Goal: Navigation & Orientation: Find specific page/section

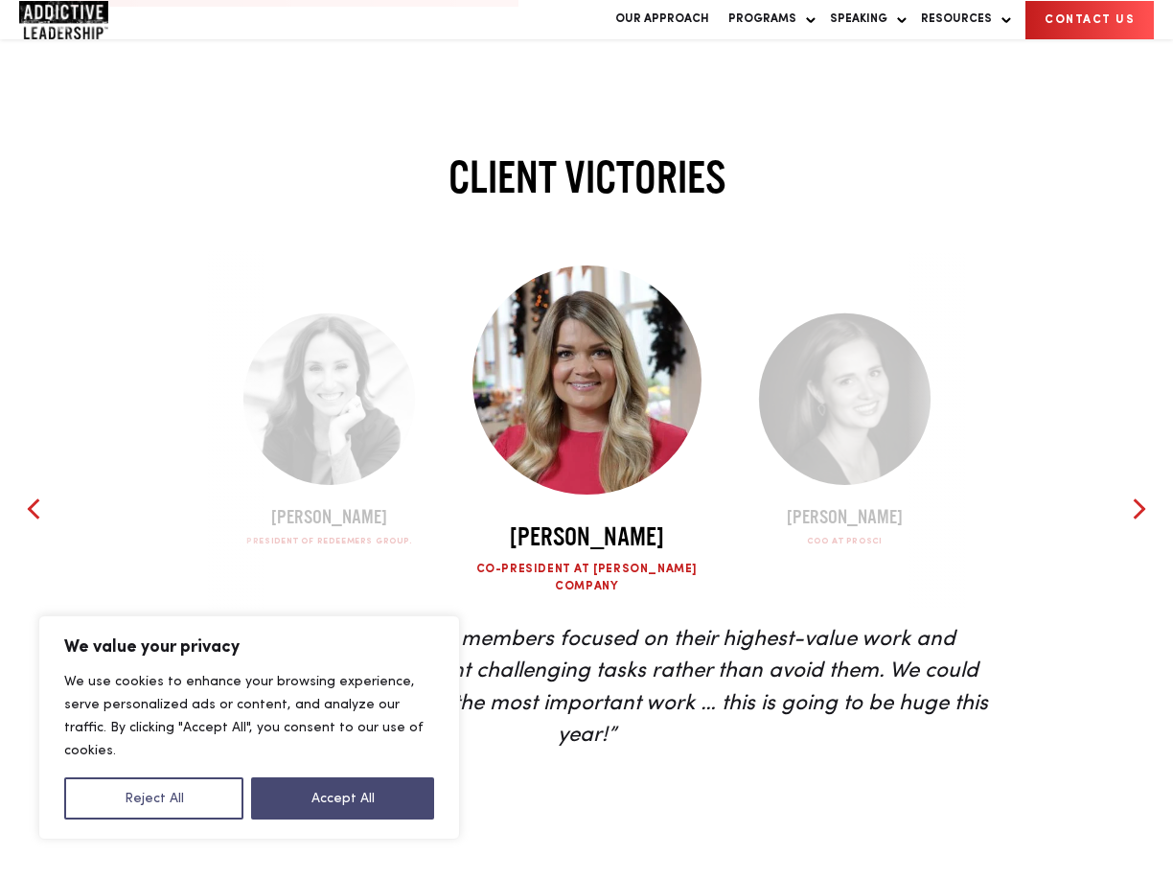
scroll to position [4192, 0]
click at [1133, 493] on div at bounding box center [1139, 507] width 29 height 29
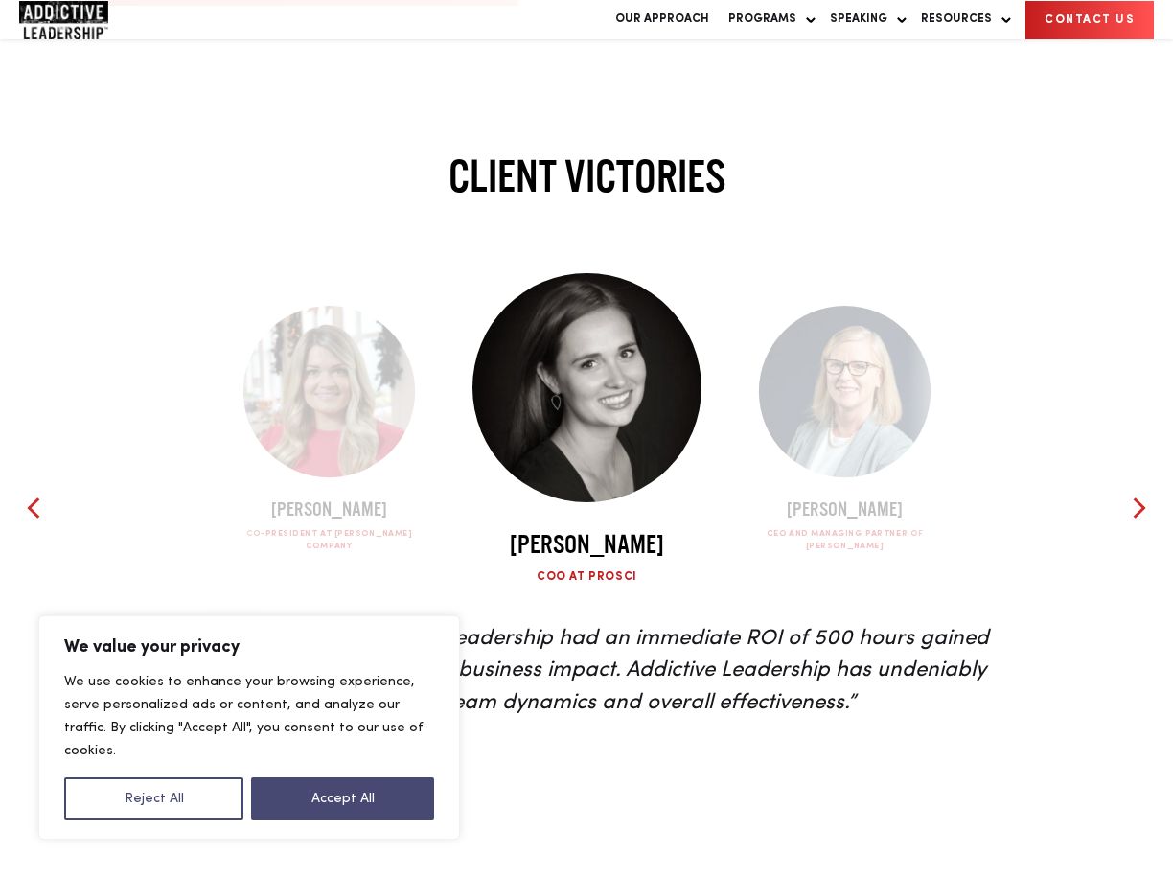
click at [1143, 493] on div at bounding box center [1139, 507] width 29 height 29
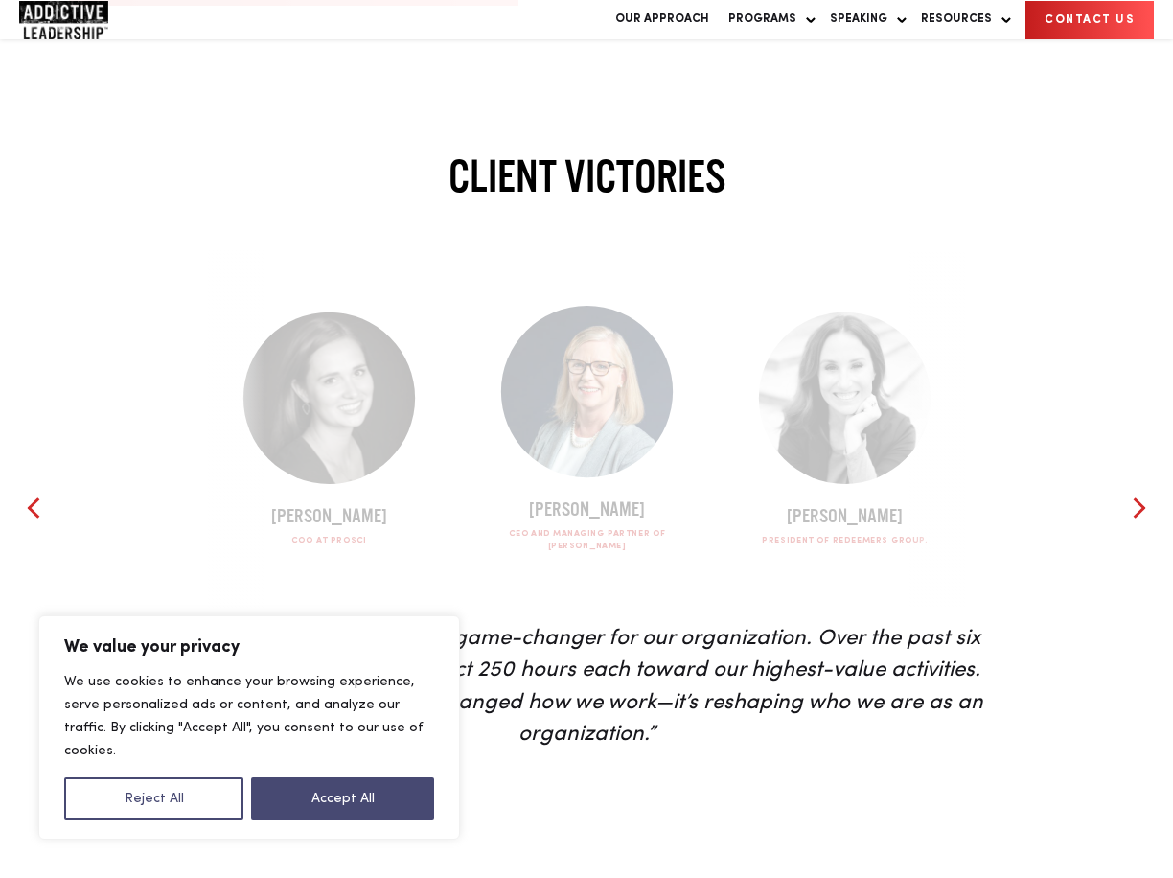
scroll to position [0, 0]
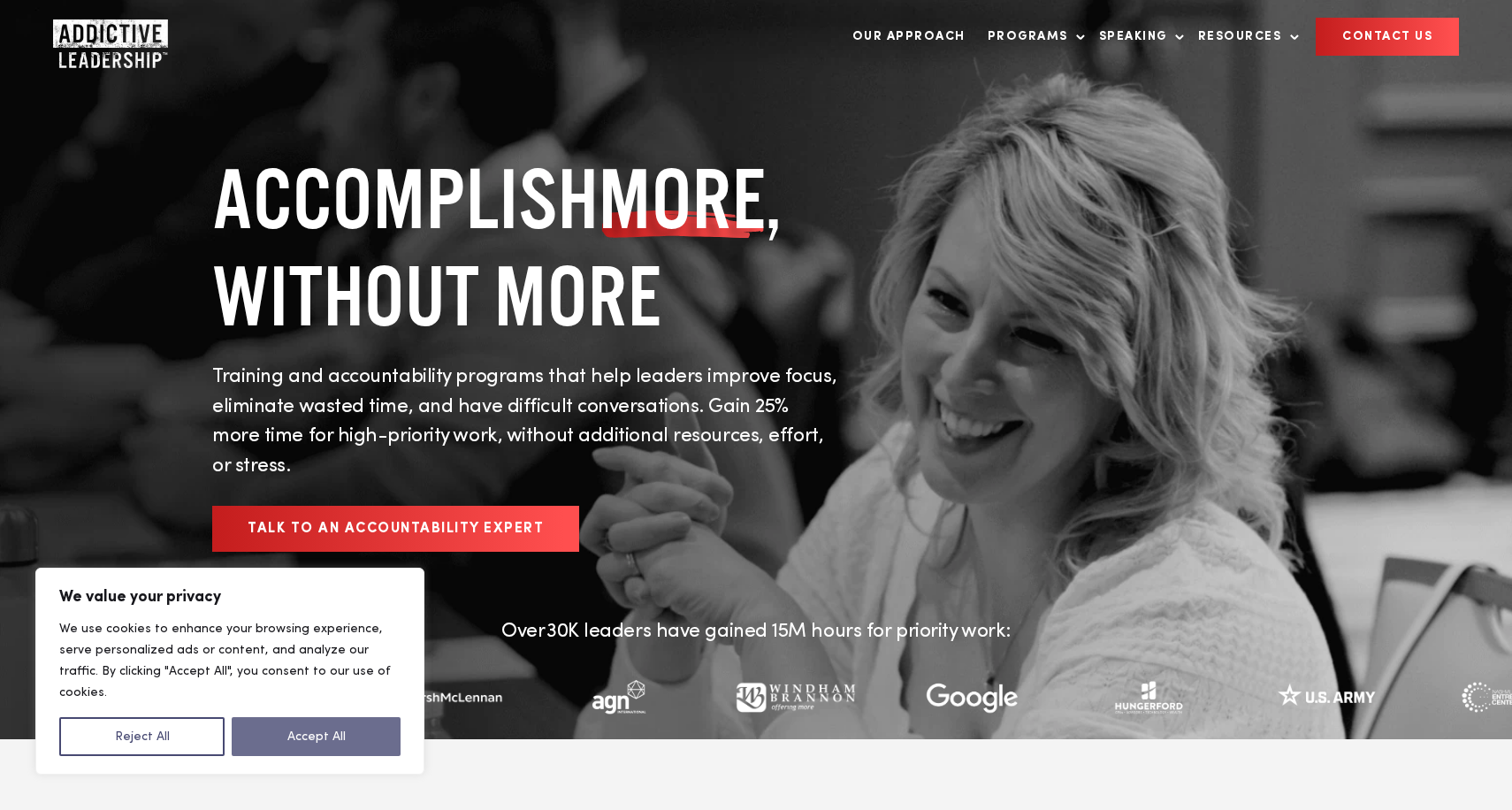
click at [366, 737] on button "Accept All" at bounding box center [316, 736] width 169 height 39
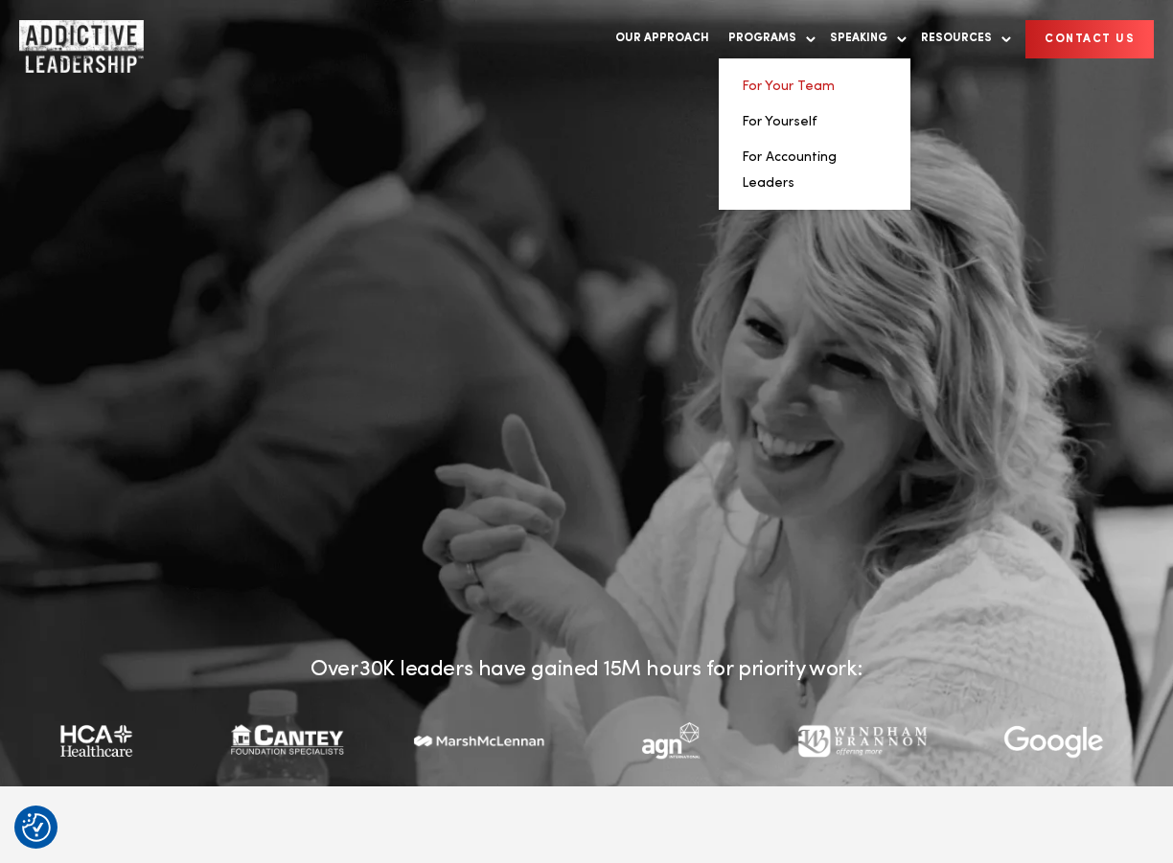
click at [742, 93] on link "For Your Team" at bounding box center [788, 86] width 93 height 13
